Goal: Transaction & Acquisition: Purchase product/service

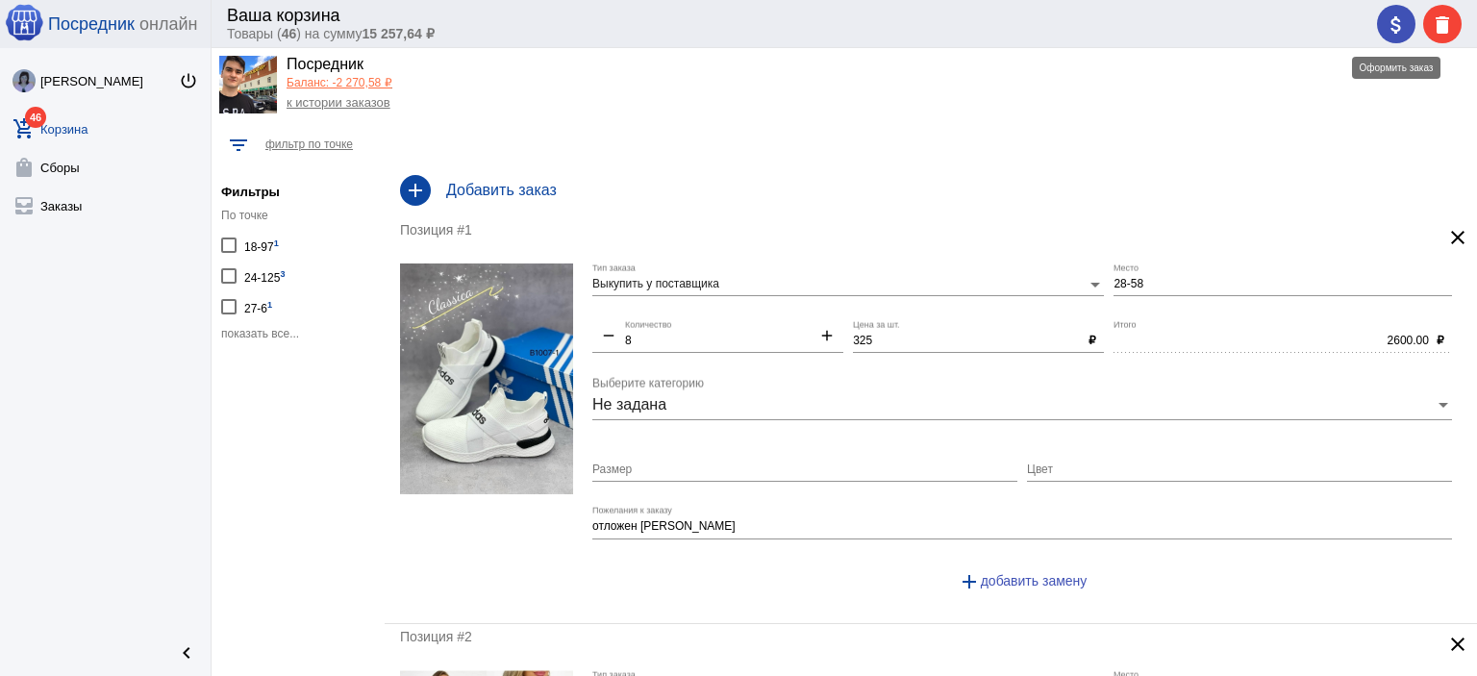
click at [1388, 18] on mat-icon "attach_money" at bounding box center [1395, 24] width 23 height 23
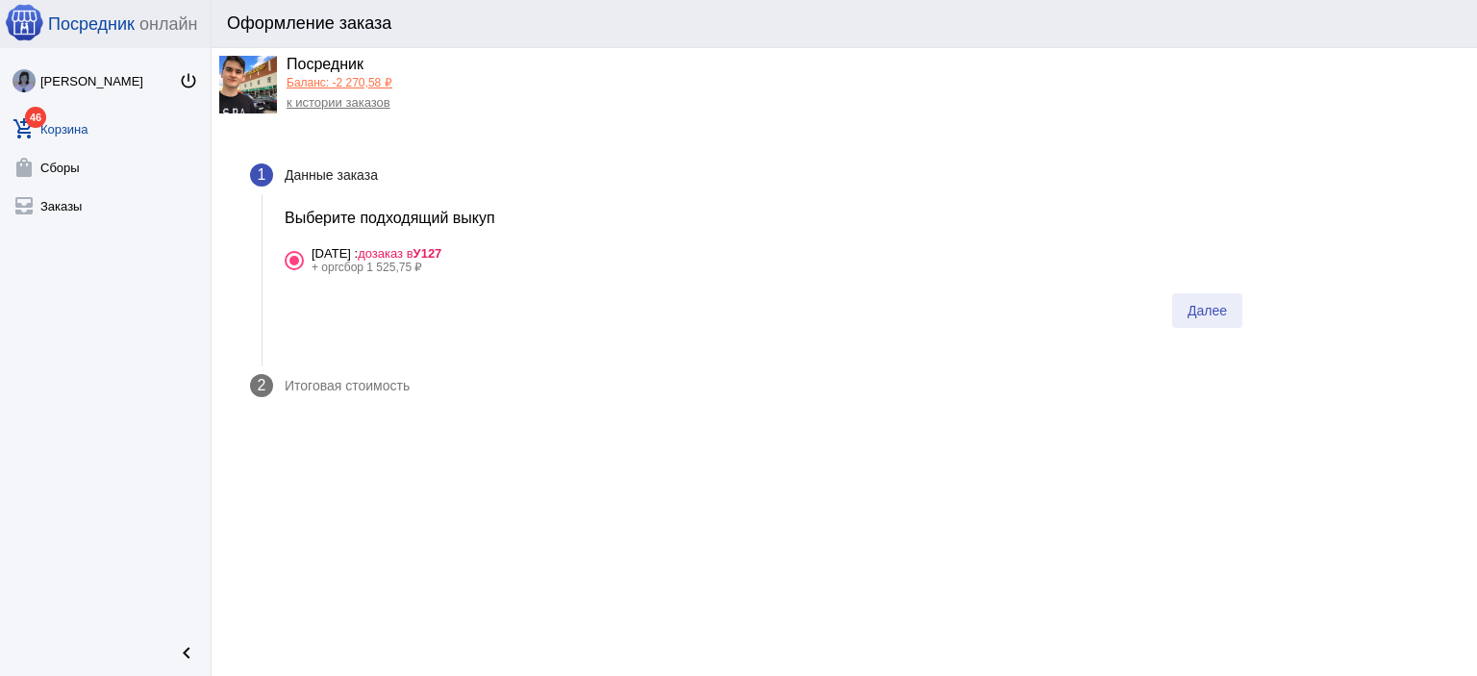
click at [1218, 308] on span "Далее" at bounding box center [1206, 310] width 39 height 15
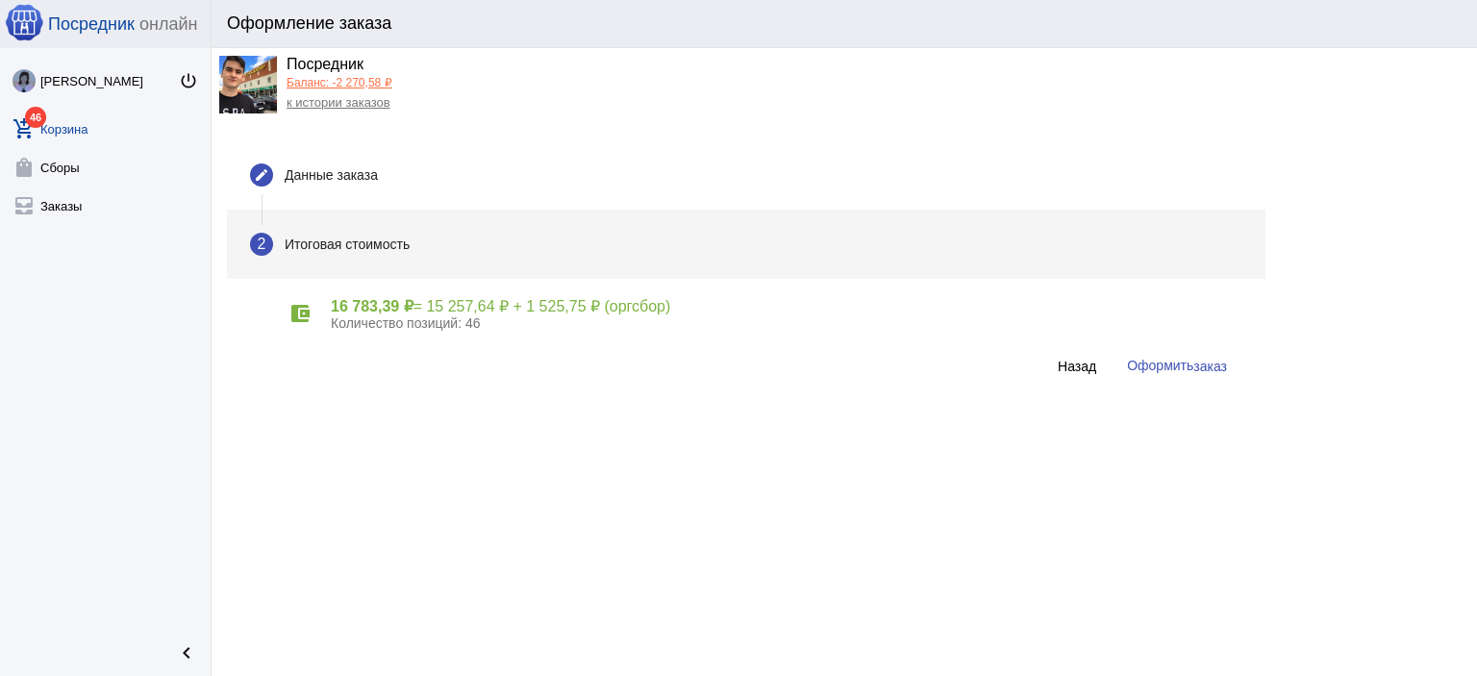
click at [1199, 360] on span "заказ" at bounding box center [1210, 366] width 34 height 15
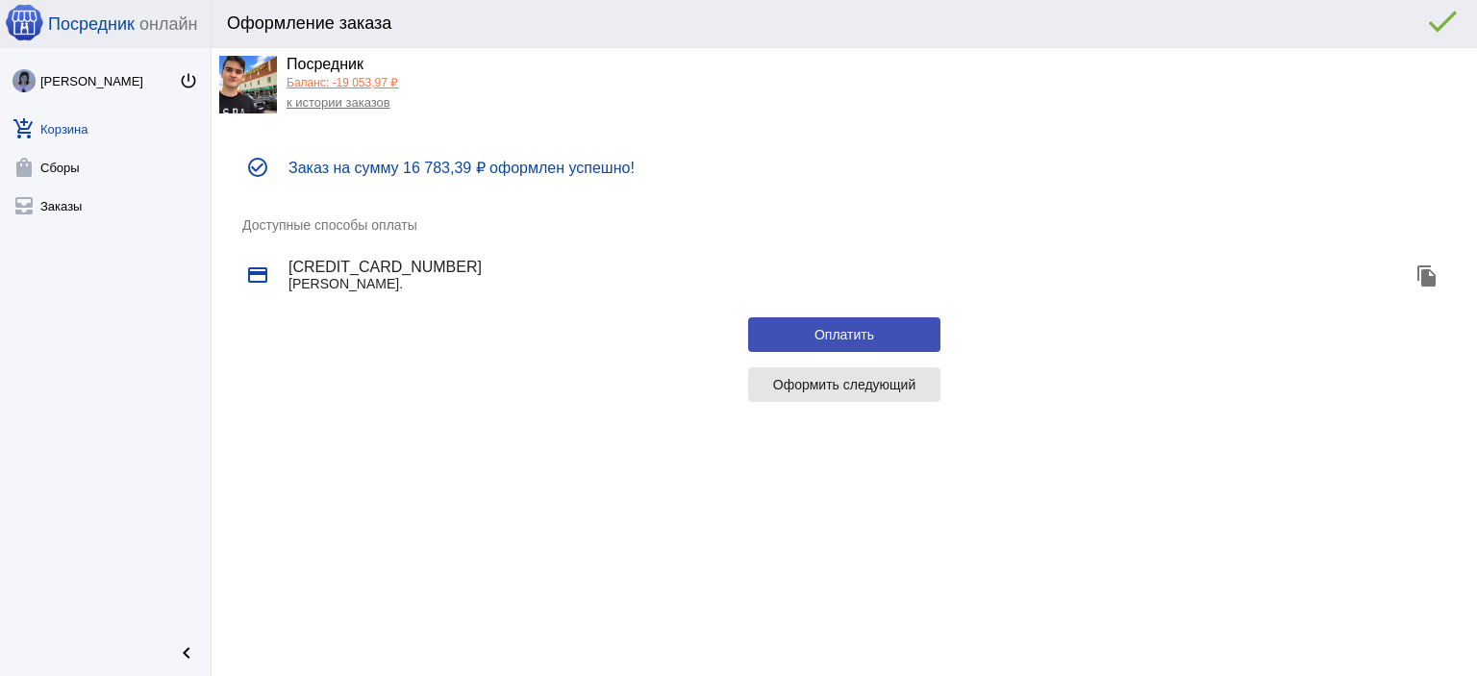
click at [848, 389] on span "Оформить следующий" at bounding box center [844, 384] width 143 height 15
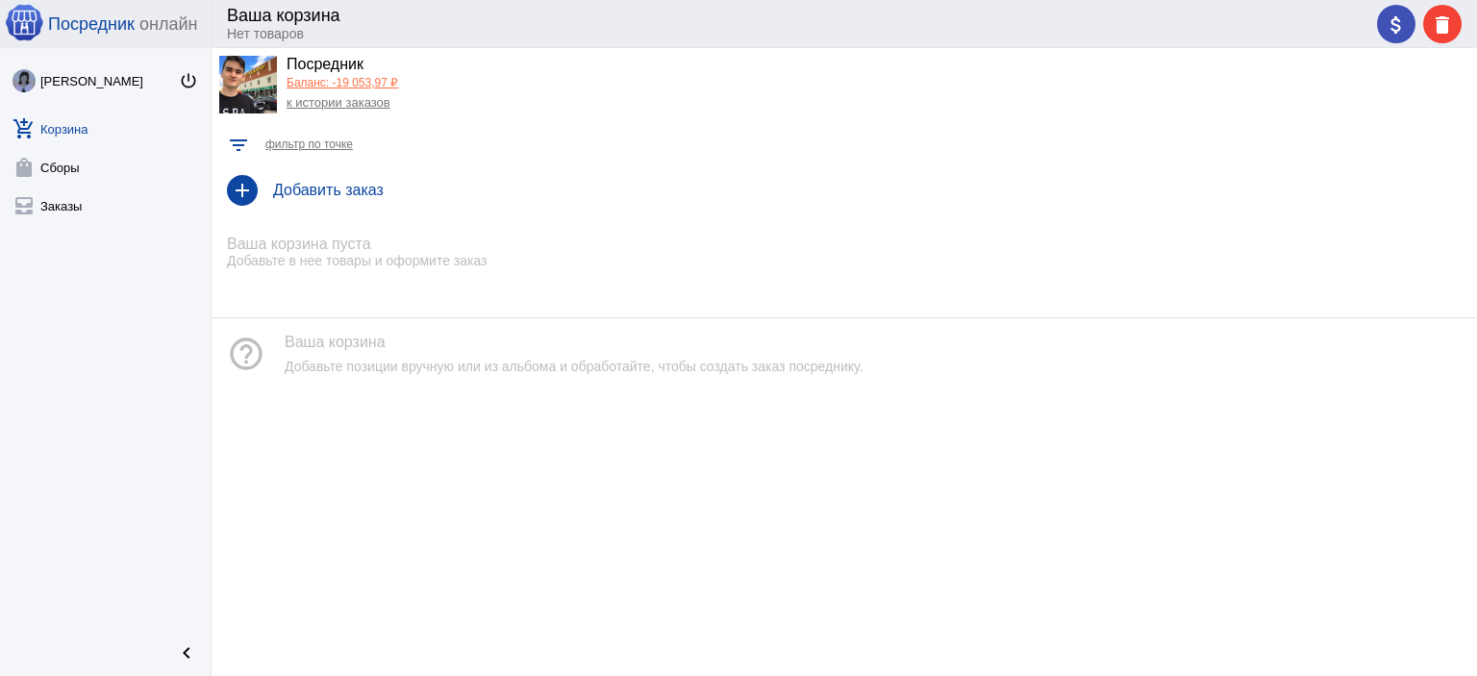
click at [322, 101] on link "к истории заказов" at bounding box center [338, 102] width 104 height 14
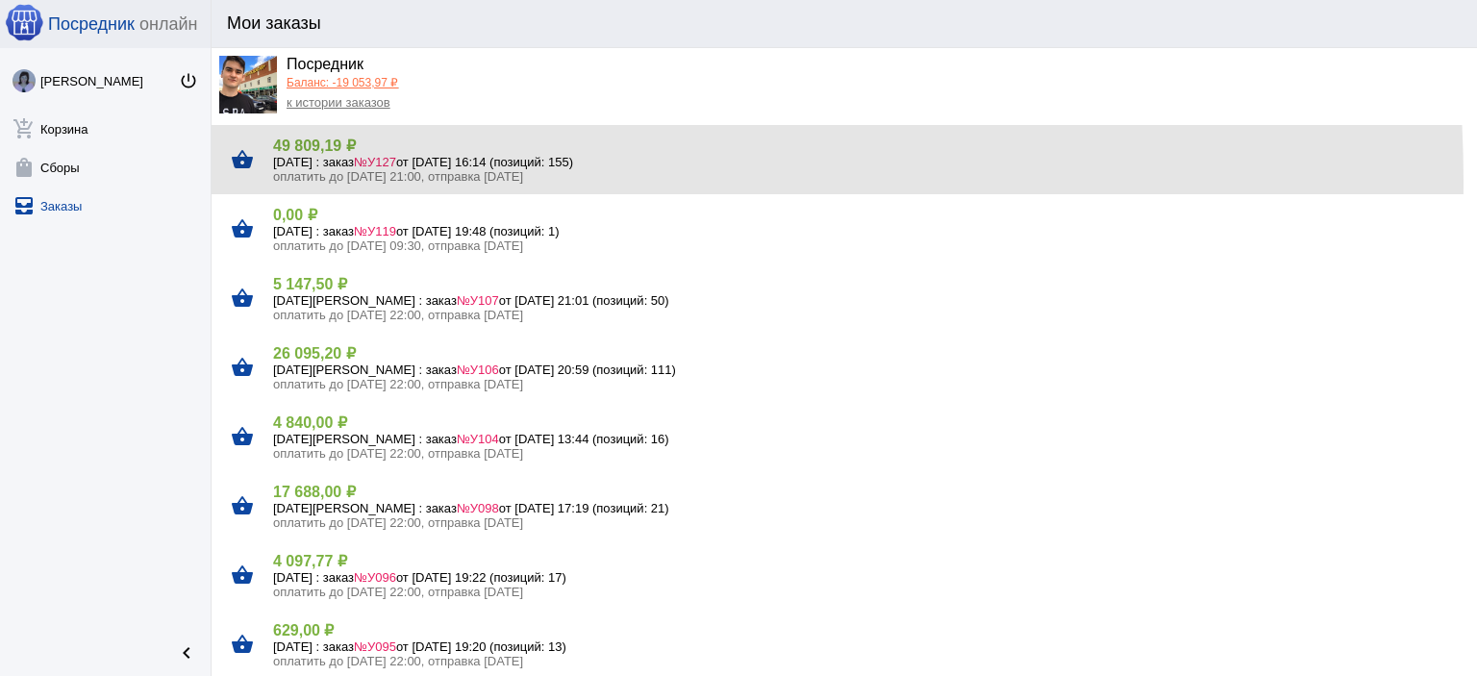
click at [335, 182] on span "оплатить до 12.09.2025 21:00, отправка 14.09.2025" at bounding box center [398, 176] width 250 height 14
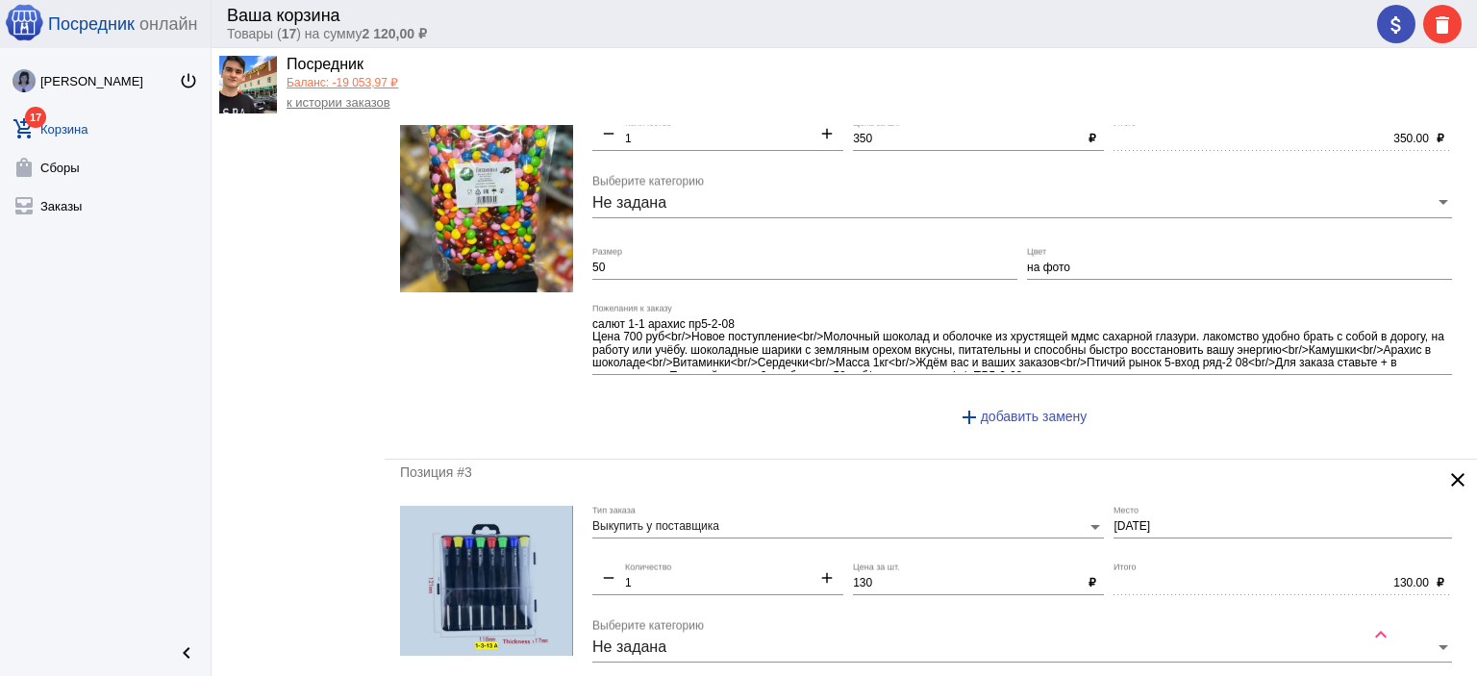
scroll to position [1057, 0]
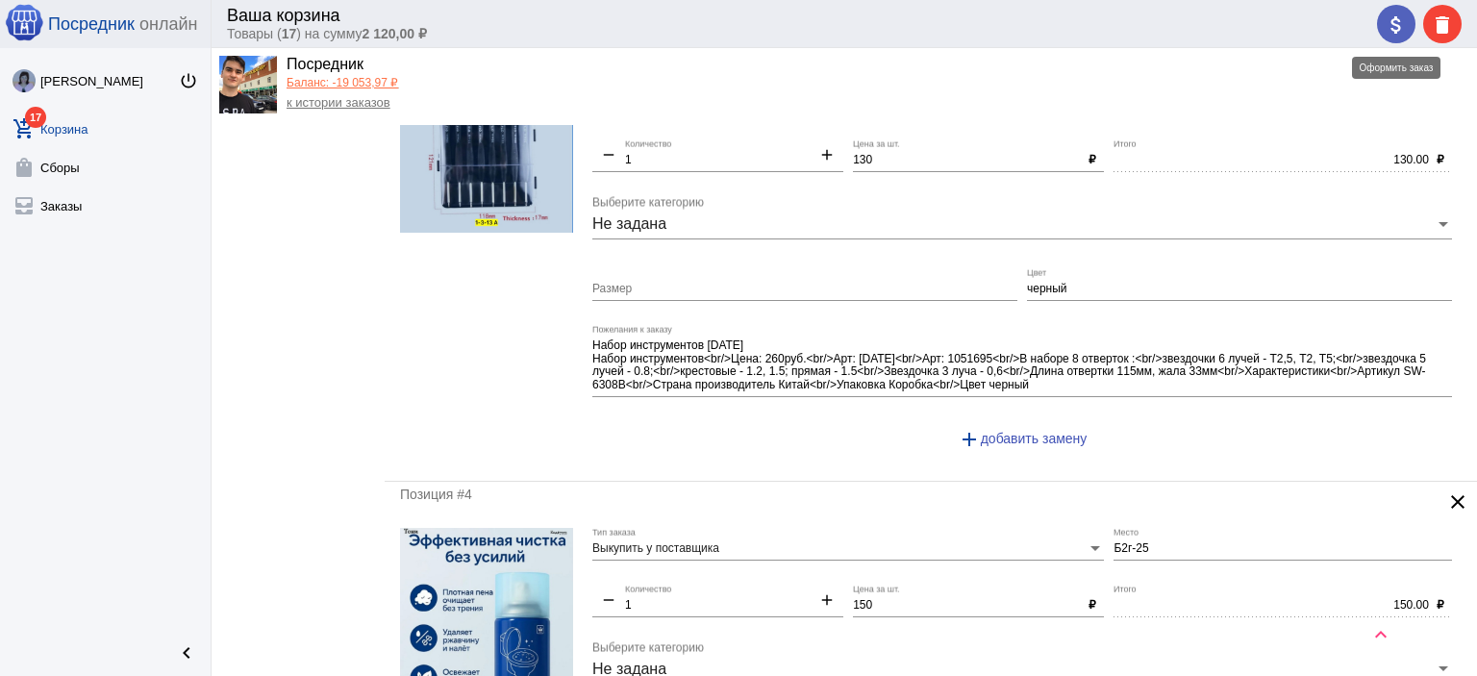
click at [1396, 38] on span "attach_money" at bounding box center [1395, 24] width 23 height 39
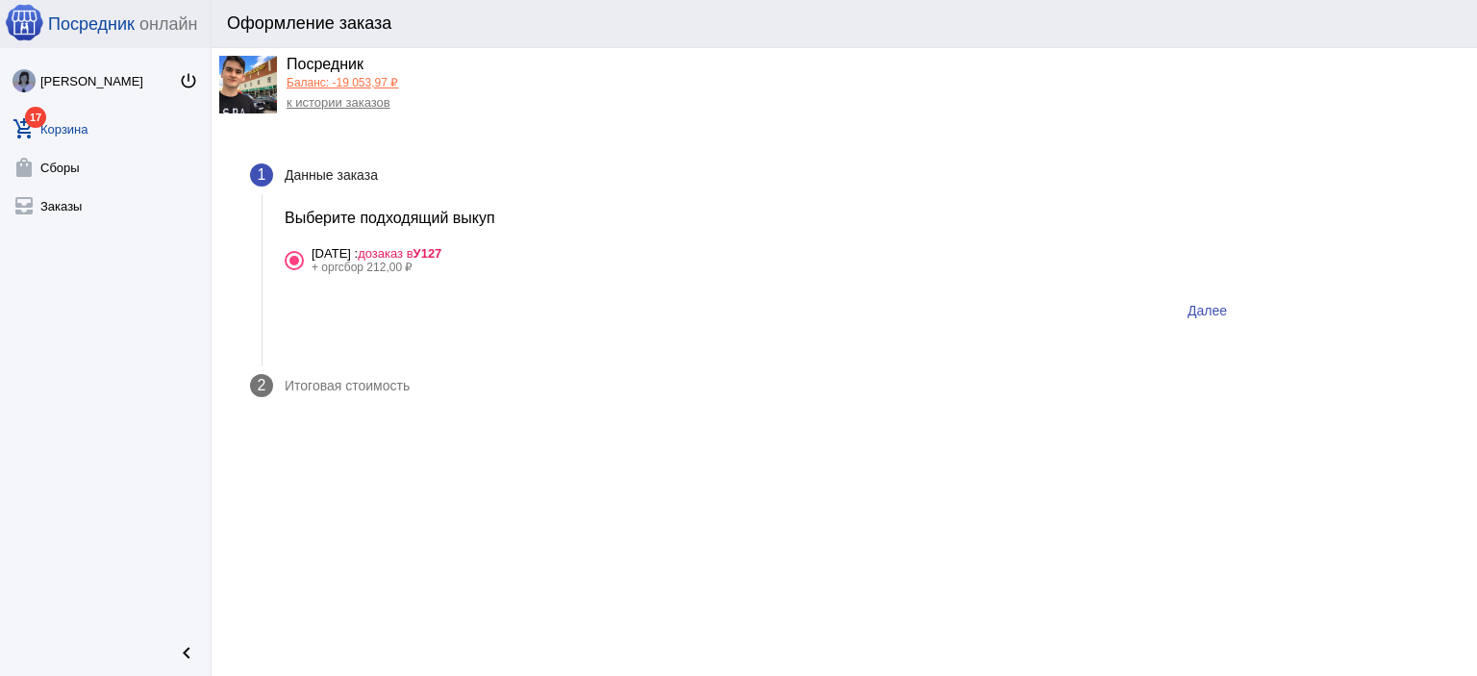
click at [1208, 303] on span "Далее" at bounding box center [1206, 310] width 39 height 15
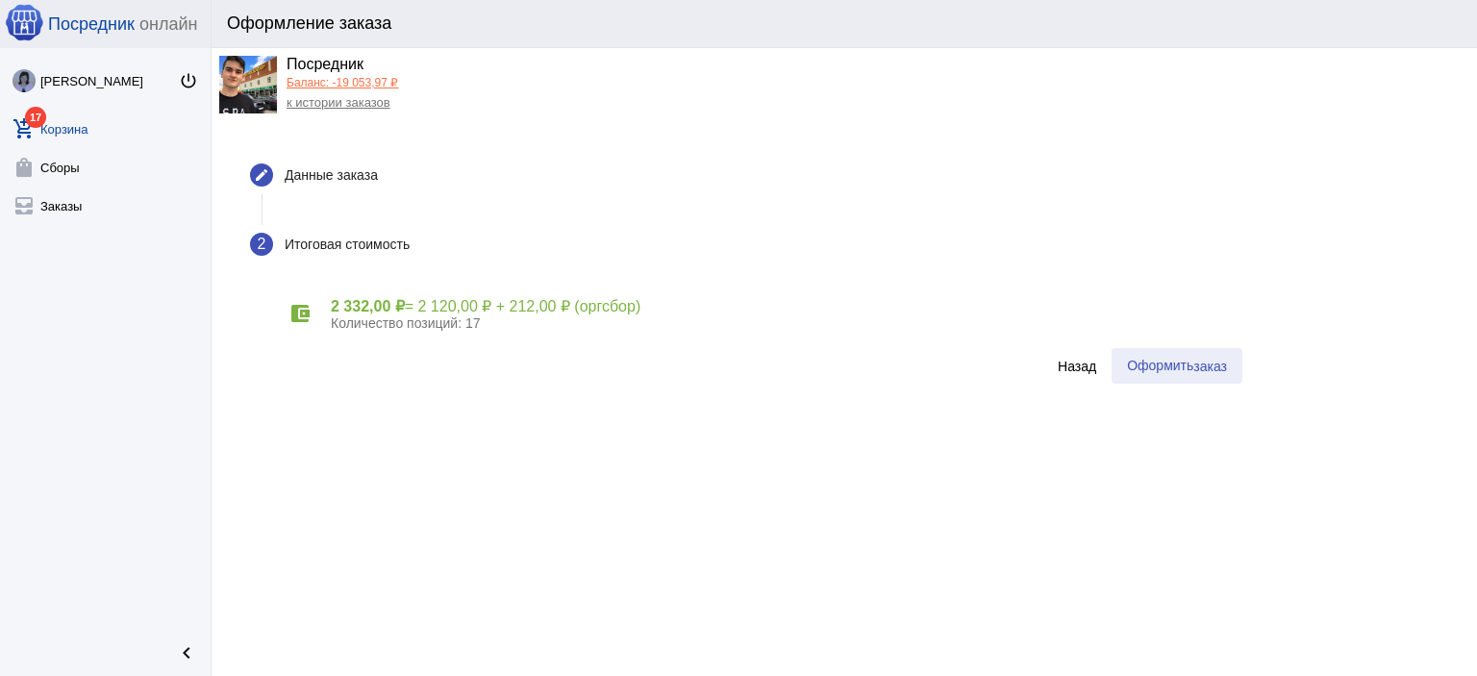
click at [1196, 353] on button "Оформить заказ" at bounding box center [1176, 366] width 131 height 36
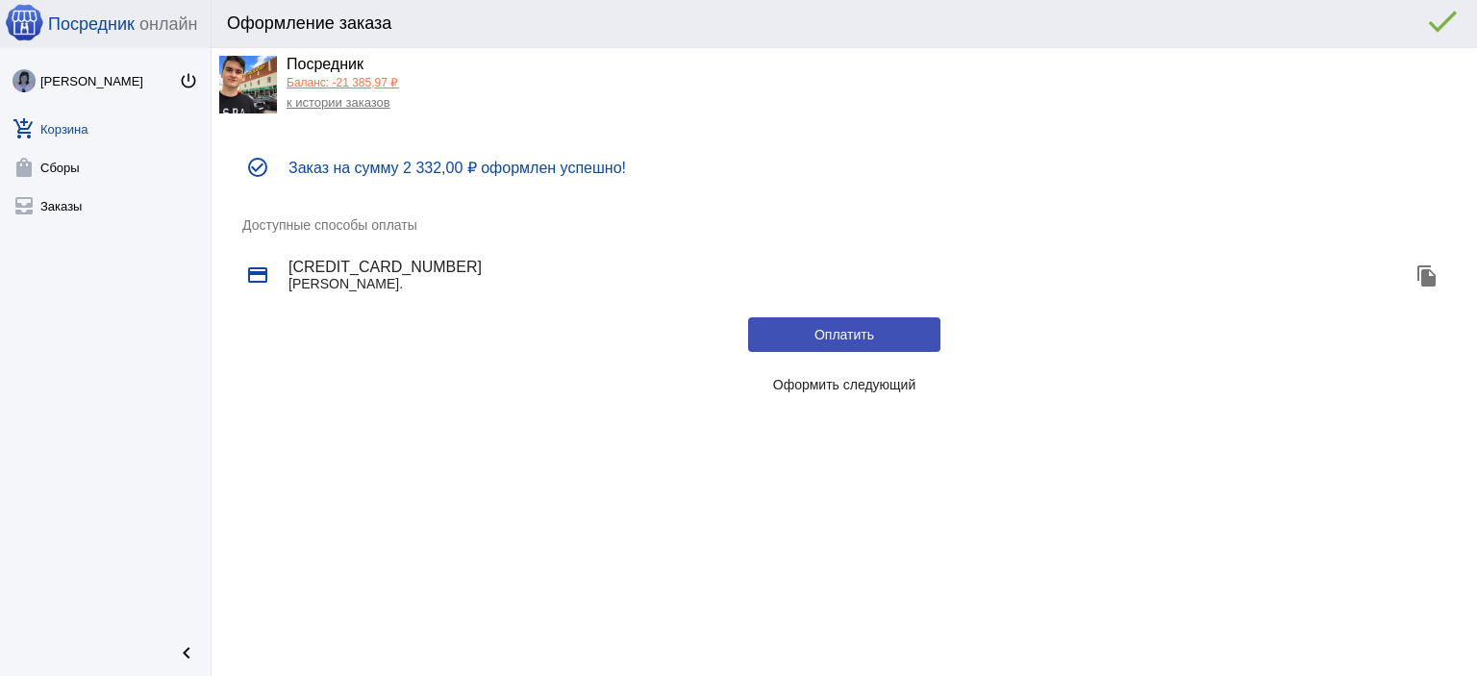
click at [878, 387] on span "Оформить следующий" at bounding box center [844, 384] width 143 height 15
